Goal: Task Accomplishment & Management: Manage account settings

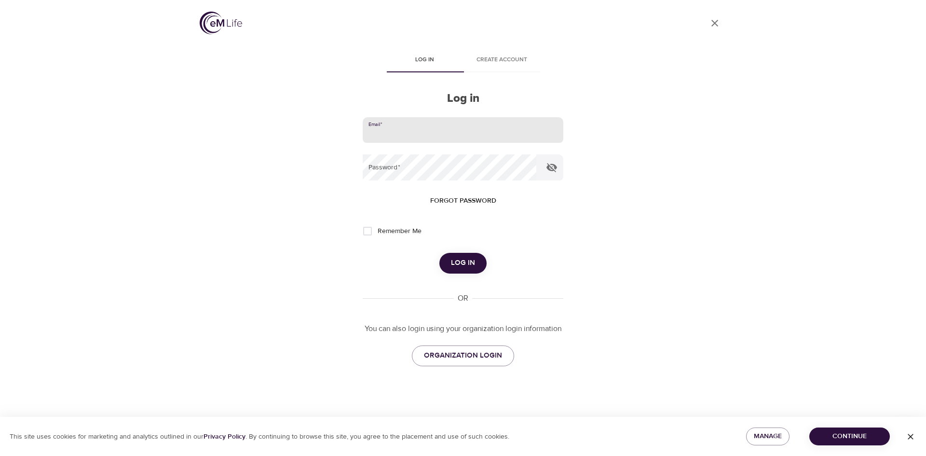
click at [387, 128] on input "email" at bounding box center [463, 130] width 201 height 26
type input "leslie.schneider@cognizant.com"
click at [439, 253] on button "Log in" at bounding box center [462, 263] width 47 height 20
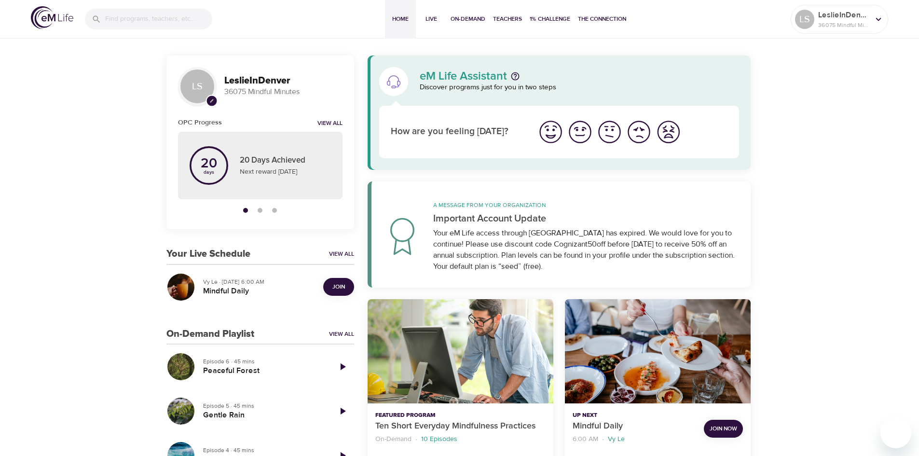
click at [728, 427] on span "Join Now" at bounding box center [722, 428] width 27 height 10
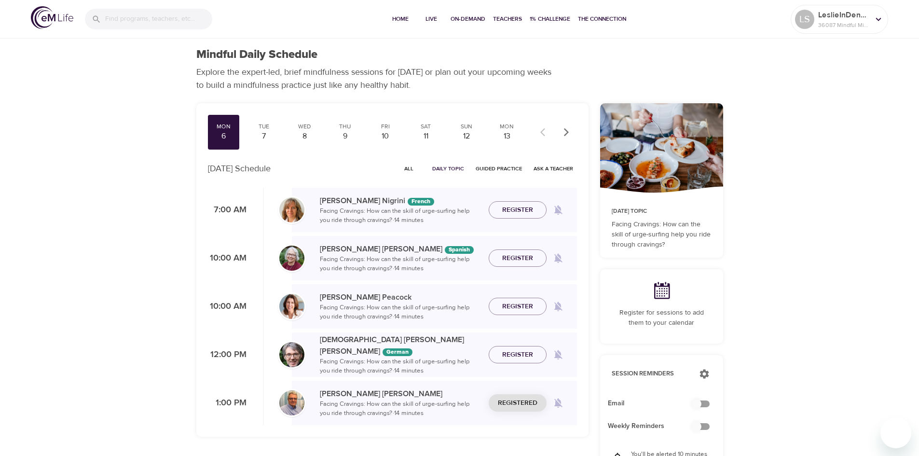
checkbox input "true"
